Goal: Task Accomplishment & Management: Use online tool/utility

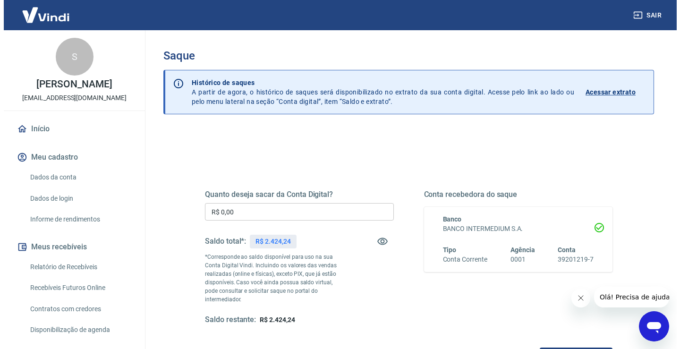
scroll to position [94, 0]
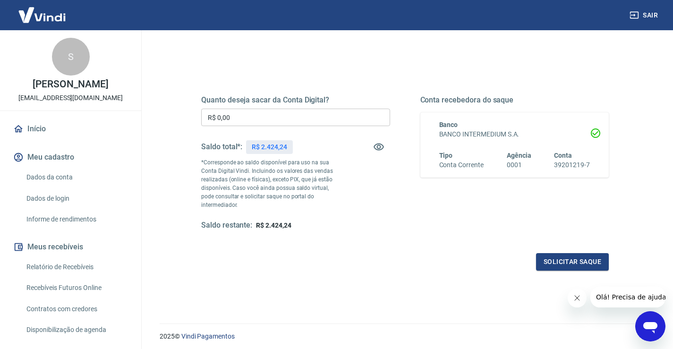
click at [272, 120] on input "R$ 0,00" at bounding box center [295, 117] width 189 height 17
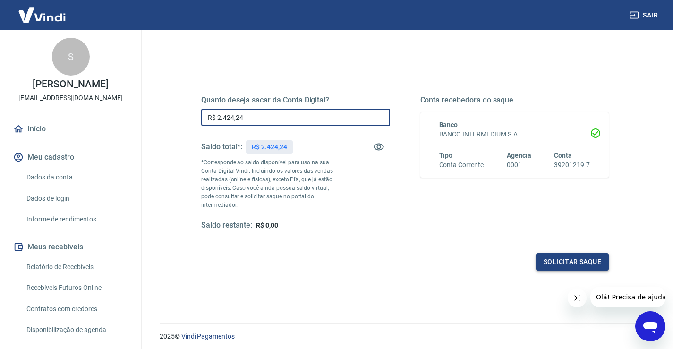
type input "R$ 2.424,24"
click at [586, 256] on button "Solicitar saque" at bounding box center [572, 261] width 73 height 17
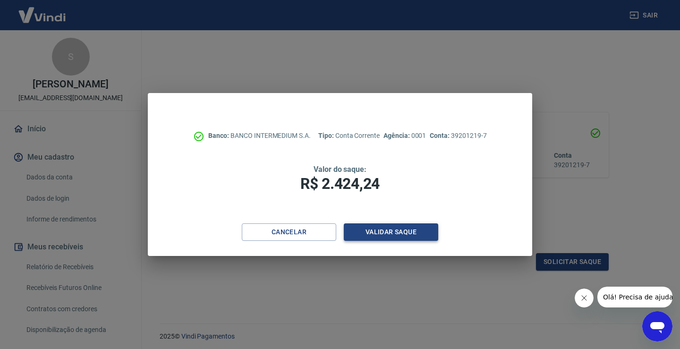
click at [360, 234] on button "Validar saque" at bounding box center [391, 231] width 94 height 17
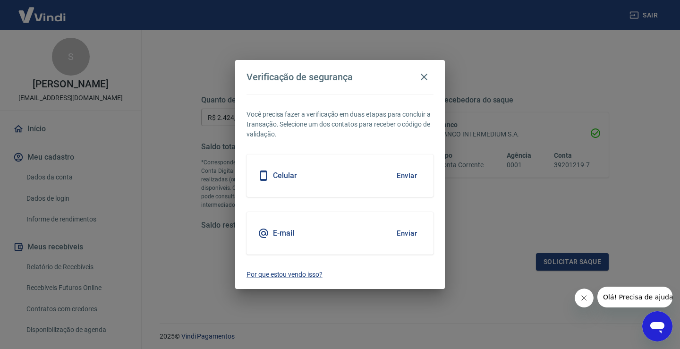
click at [409, 172] on button "Enviar" at bounding box center [407, 176] width 31 height 20
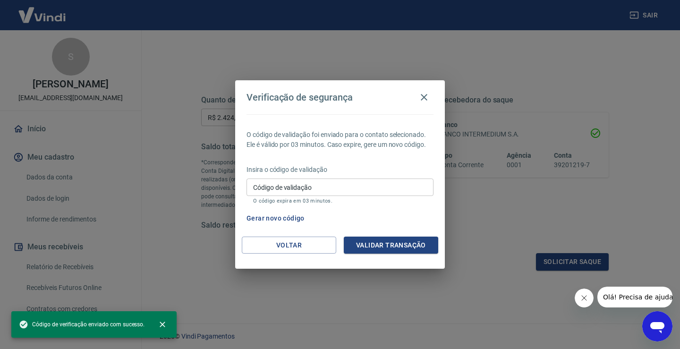
click at [303, 187] on input "Código de validação" at bounding box center [340, 187] width 187 height 17
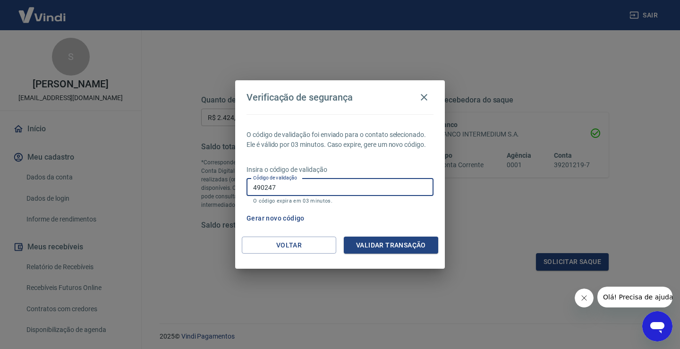
type input "490247"
click at [362, 250] on button "Validar transação" at bounding box center [391, 245] width 94 height 17
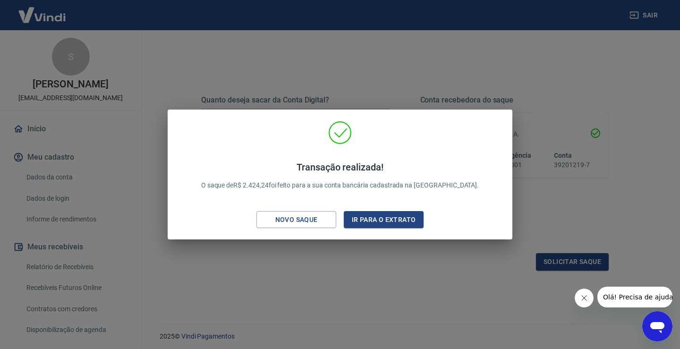
click at [600, 205] on div "Transação realizada! O saque de R$ 2.424,24 foi feito para a sua conta bancária…" at bounding box center [340, 174] width 680 height 349
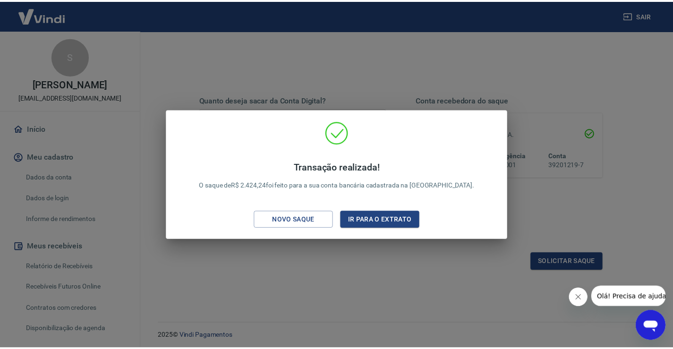
scroll to position [118, 0]
